Goal: Transaction & Acquisition: Book appointment/travel/reservation

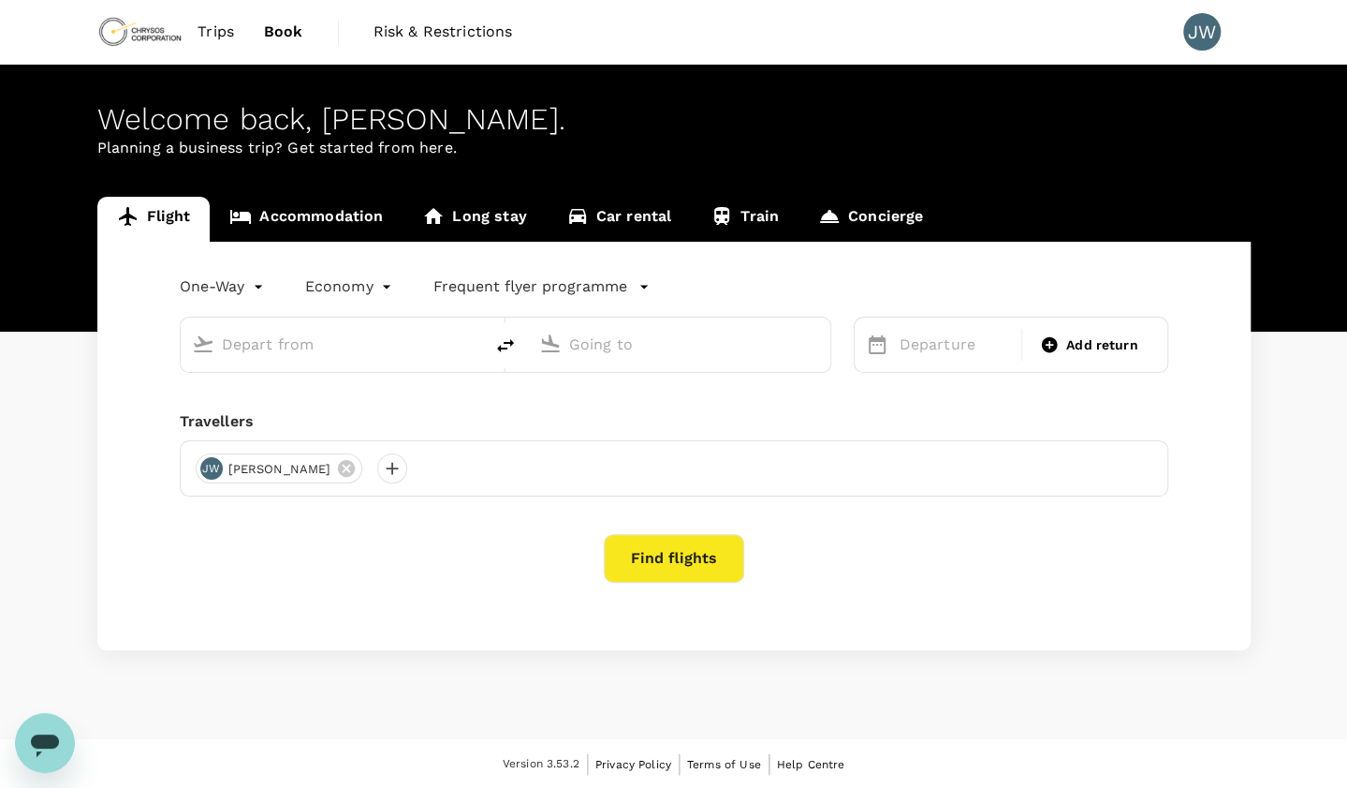
type input "Nursultan ([GEOGRAPHIC_DATA]), [GEOGRAPHIC_DATA] (any)"
type input "[GEOGRAPHIC_DATA], [GEOGRAPHIC_DATA] (any)"
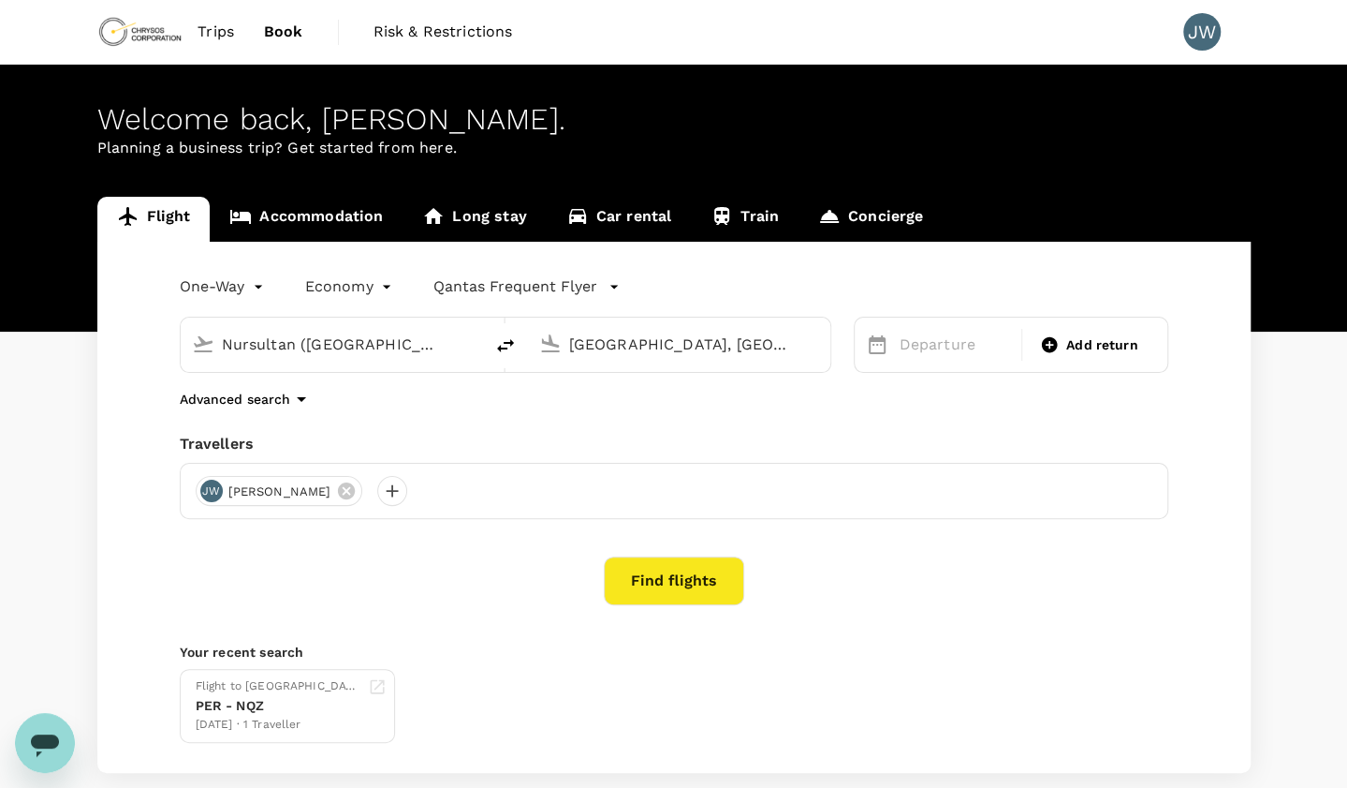
click at [345, 340] on input "Nursultan ([GEOGRAPHIC_DATA]), [GEOGRAPHIC_DATA] (any)" at bounding box center [333, 344] width 222 height 29
click at [307, 418] on p "[GEOGRAPHIC_DATA]" at bounding box center [361, 417] width 330 height 19
type input "[GEOGRAPHIC_DATA] ([GEOGRAPHIC_DATA])"
click at [685, 340] on input "[GEOGRAPHIC_DATA], [GEOGRAPHIC_DATA] (any)" at bounding box center [680, 344] width 222 height 29
type input "h"
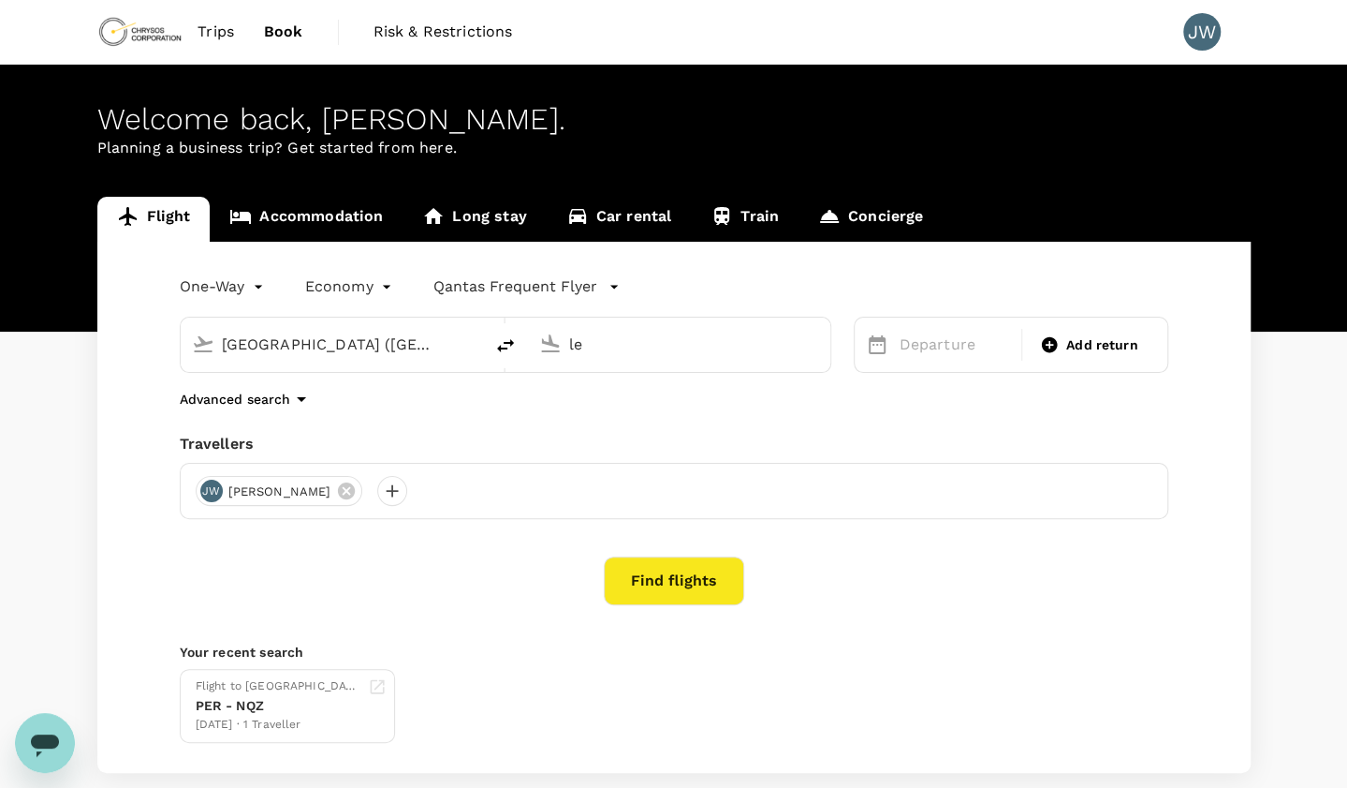
type input "l"
click at [637, 416] on p "Kittilä" at bounding box center [708, 417] width 331 height 19
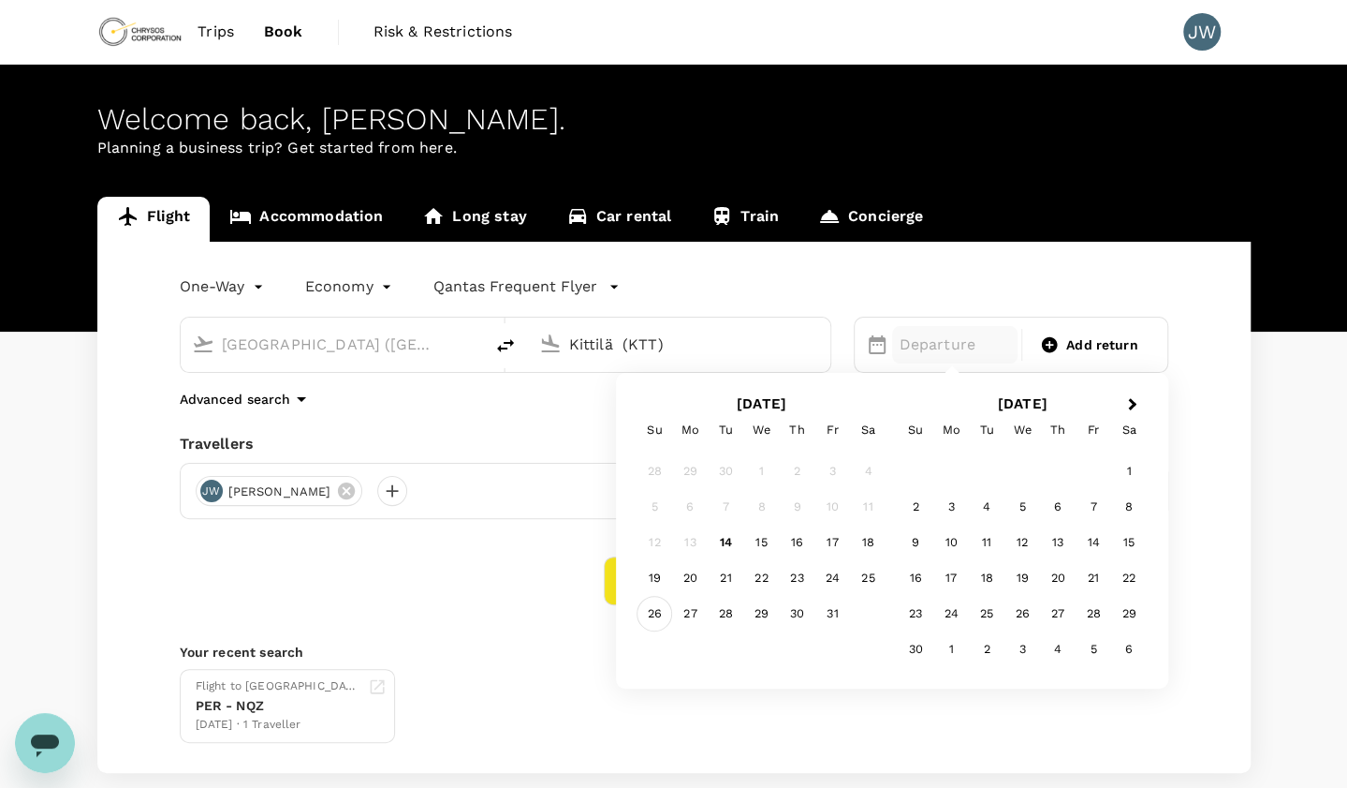
type input "Kittilä (KTT)"
click at [652, 613] on div "26" at bounding box center [655, 614] width 36 height 36
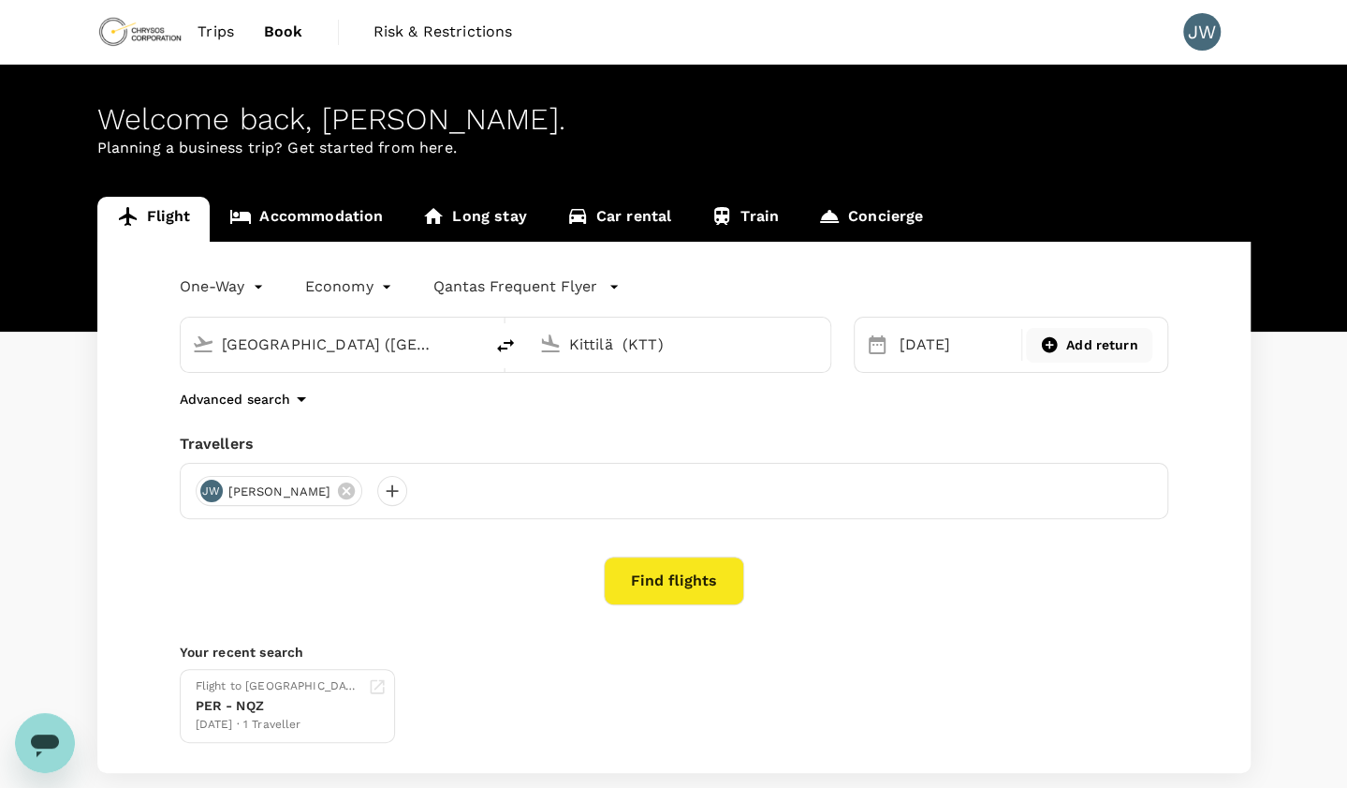
click at [1111, 344] on span "Add return" at bounding box center [1103, 345] width 72 height 20
type input "roundtrip"
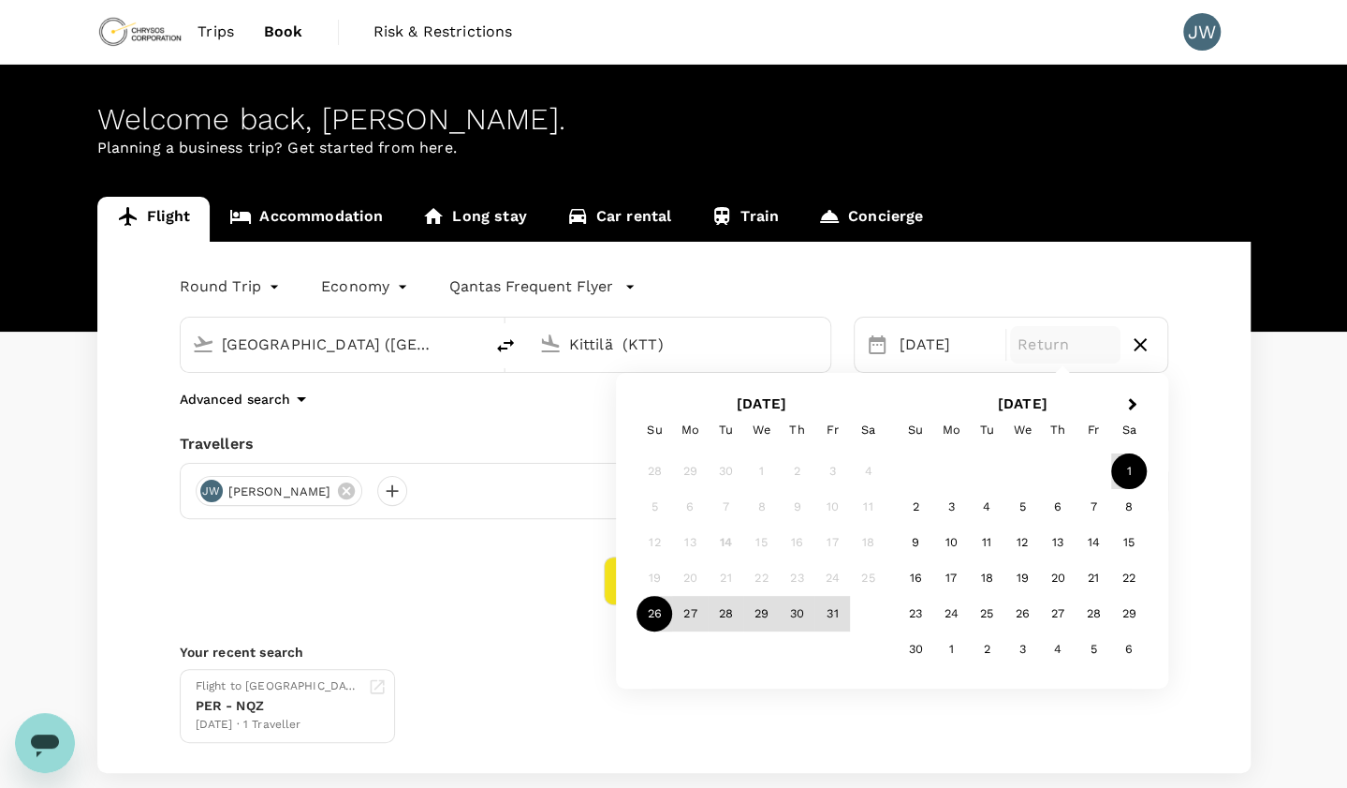
click at [1127, 472] on div "1" at bounding box center [1130, 471] width 36 height 36
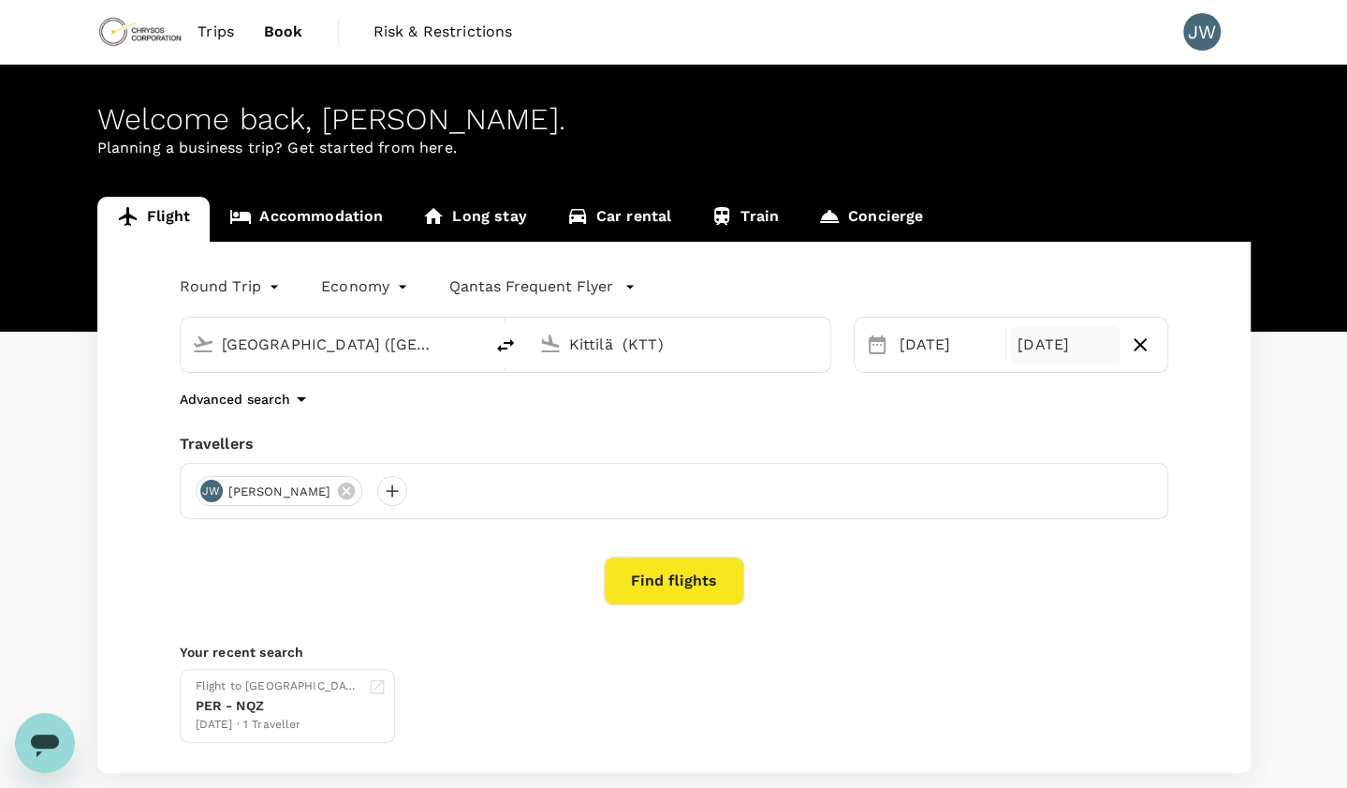
click at [665, 578] on button "Find flights" at bounding box center [674, 580] width 140 height 49
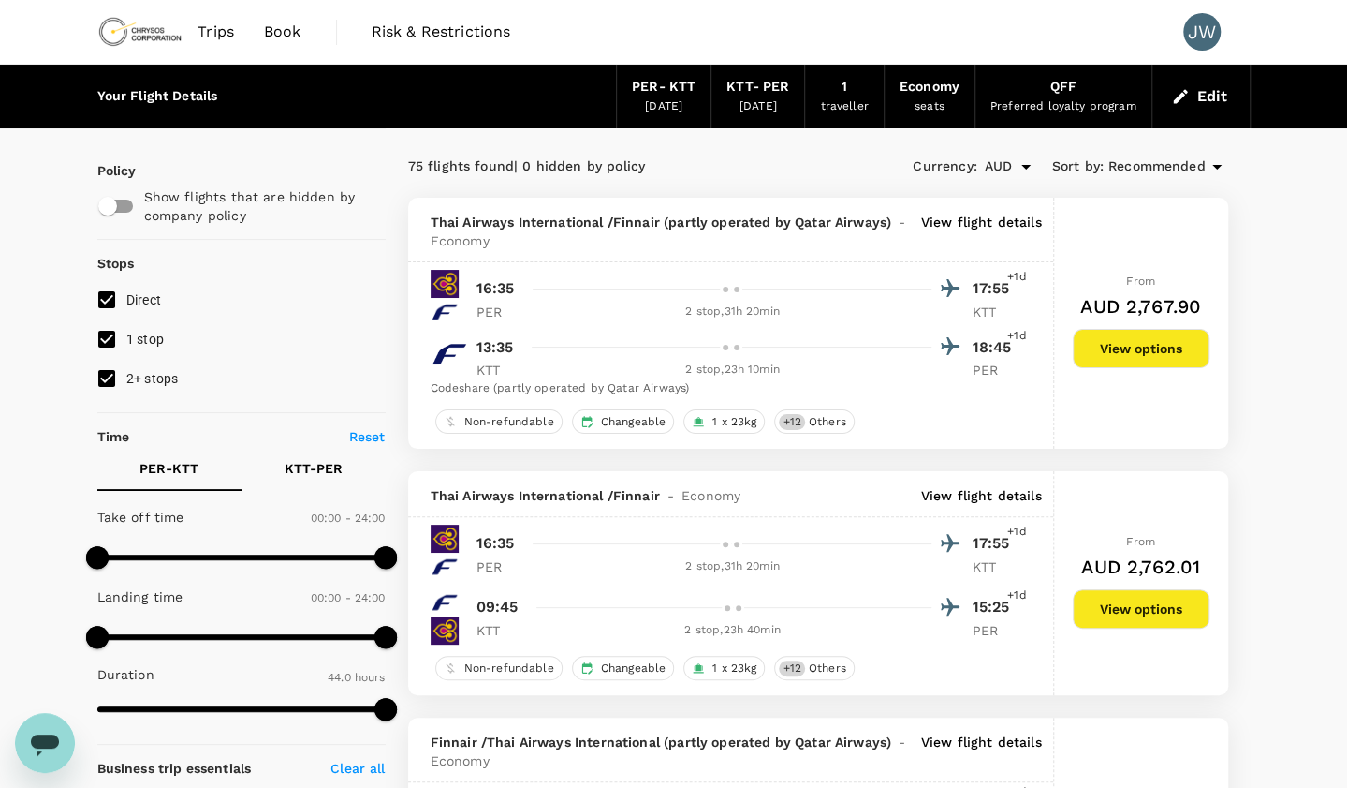
type input "2640"
click at [968, 218] on p "View flight details" at bounding box center [981, 231] width 121 height 37
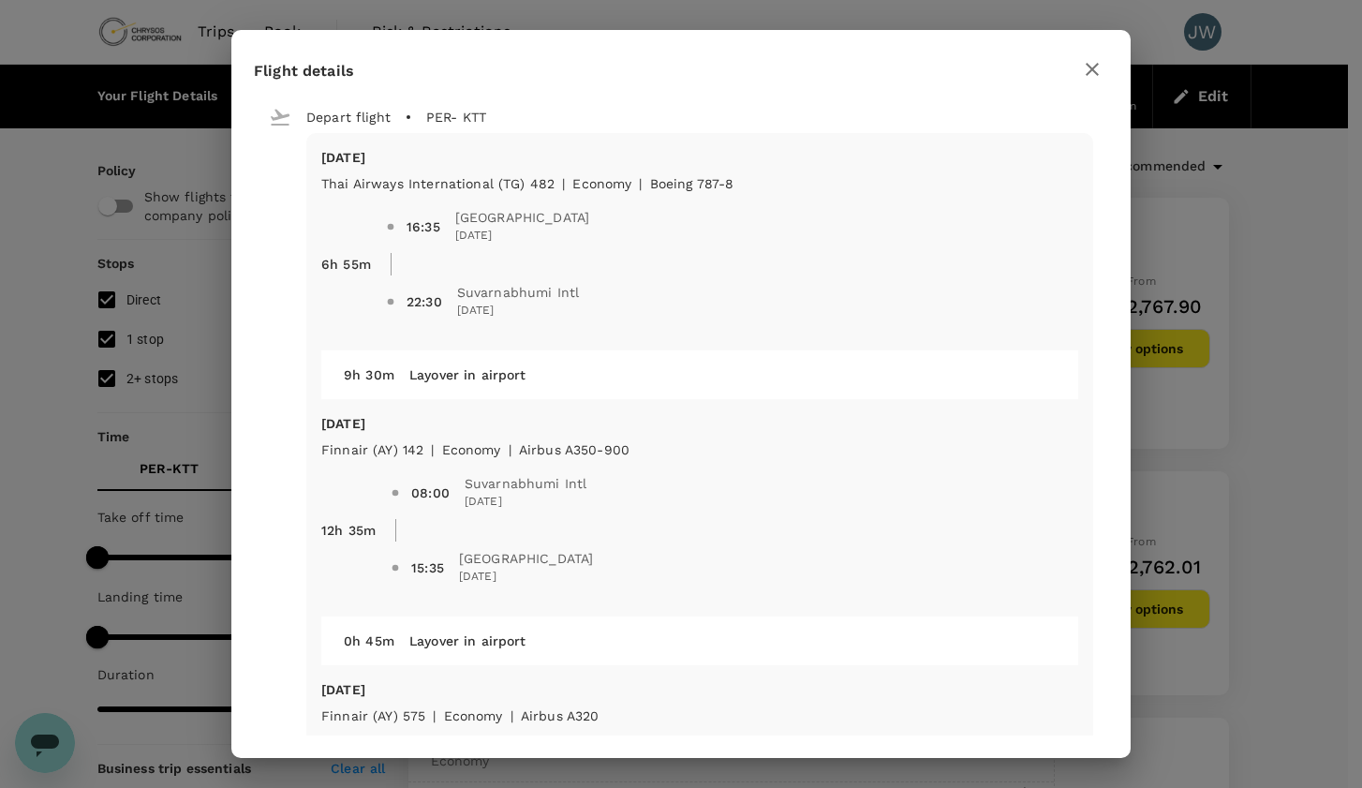
click at [1041, 9] on div "Flight details Depart flight PER - KTT [DATE] Thai Airways International (TG) 4…" at bounding box center [681, 394] width 1362 height 788
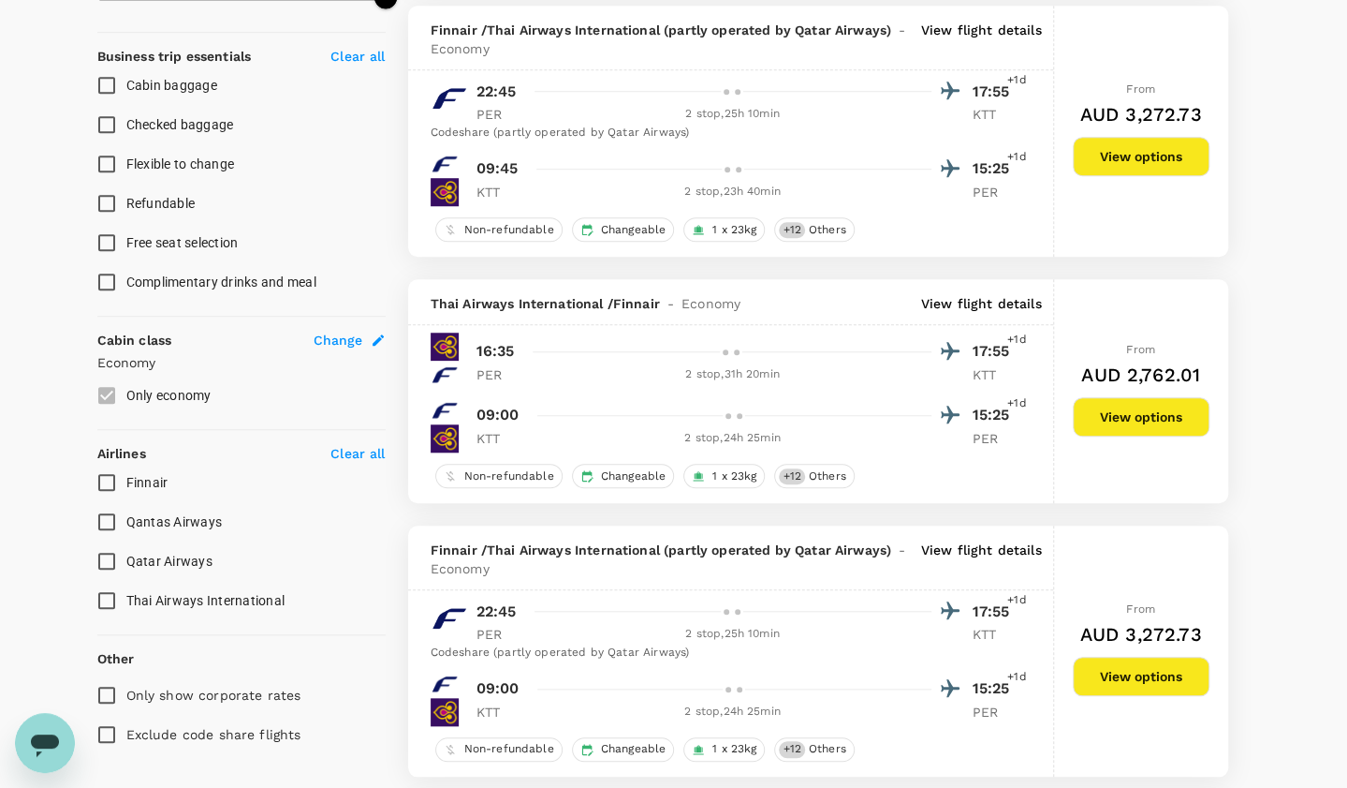
scroll to position [715, 0]
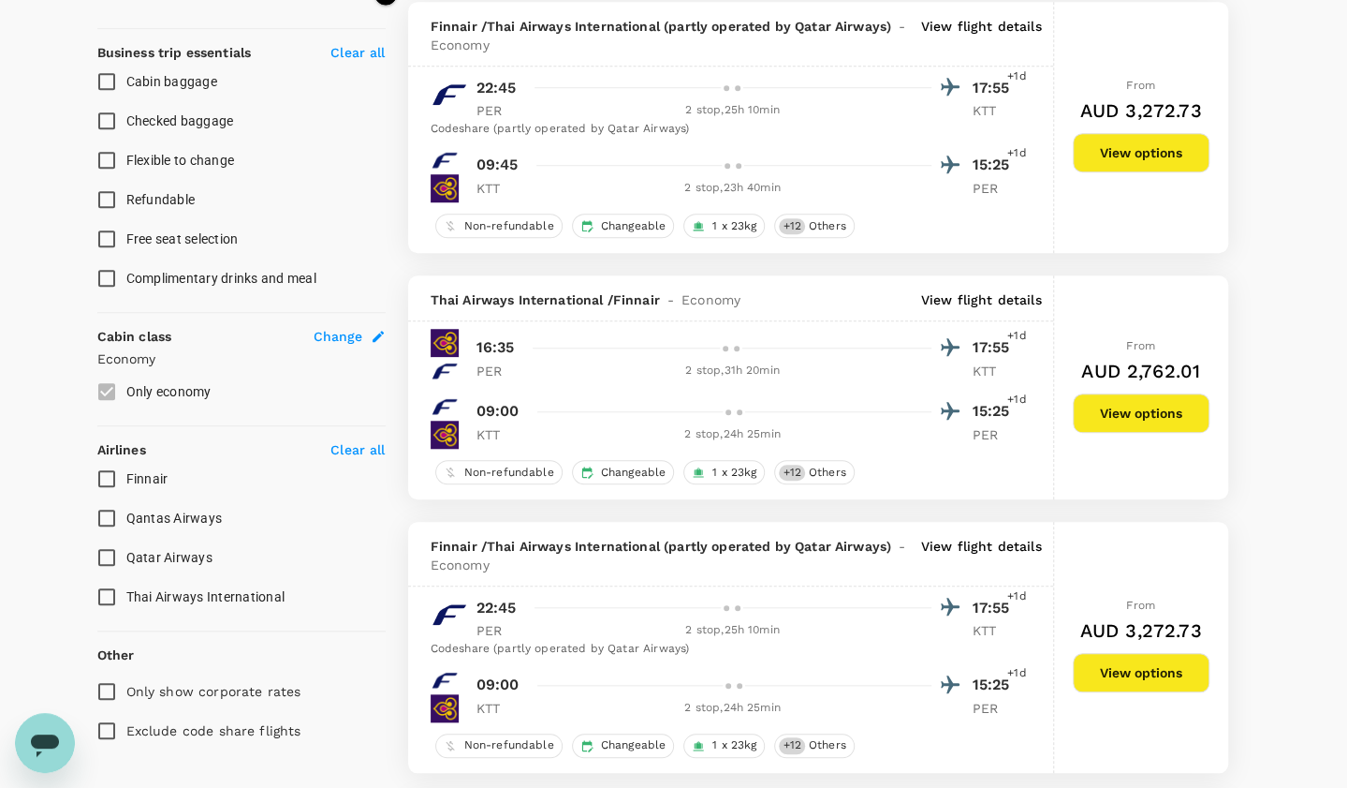
drag, startPoint x: 285, startPoint y: 439, endPoint x: 105, endPoint y: 513, distance: 194.4
click at [105, 513] on input "Qantas Airways" at bounding box center [106, 517] width 39 height 39
checkbox input "true"
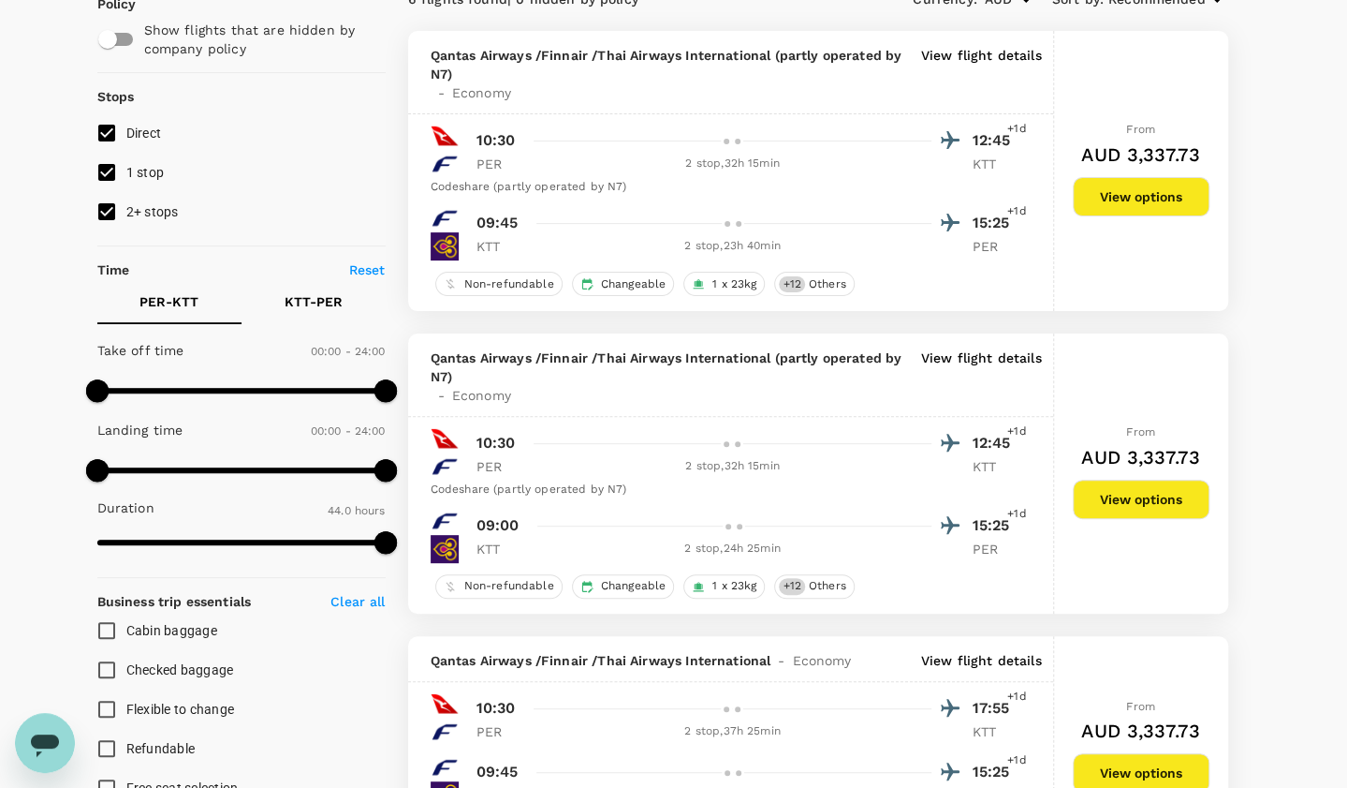
scroll to position [0, 0]
